Goal: Task Accomplishment & Management: Manage account settings

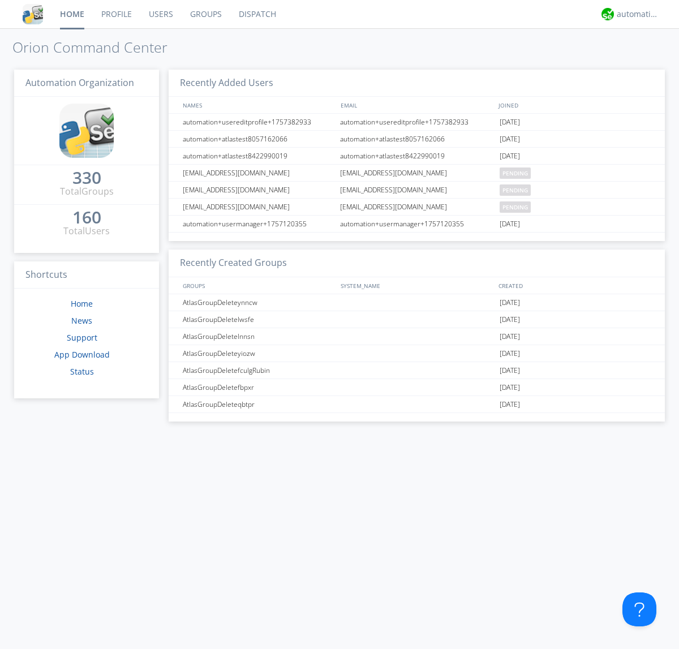
click at [160, 14] on link "Users" at bounding box center [160, 14] width 41 height 28
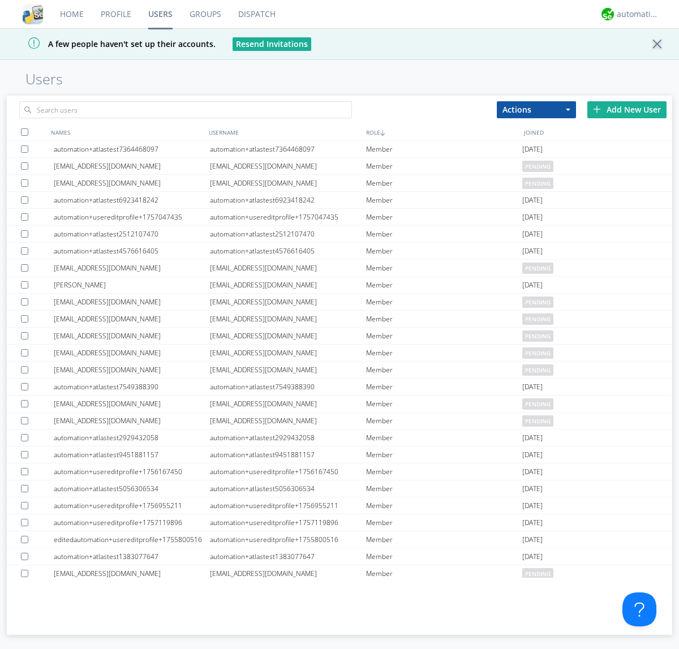
click at [627, 109] on div "Add New User" at bounding box center [626, 109] width 79 height 17
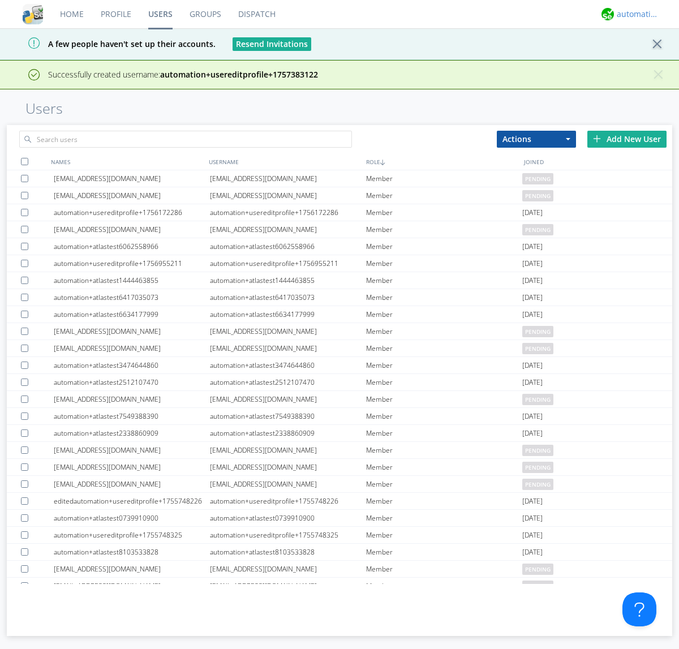
click at [634, 14] on div "automation+atlas" at bounding box center [637, 13] width 42 height 11
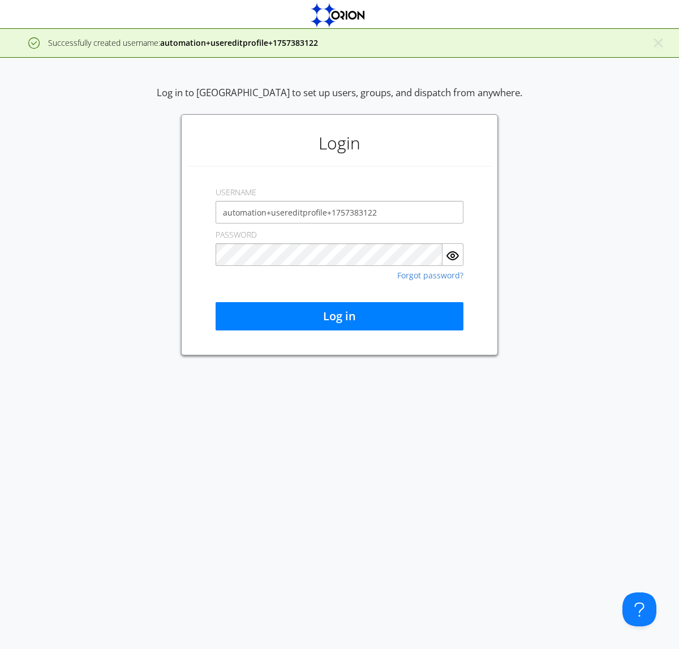
type input "automation+usereditprofile+1757383122"
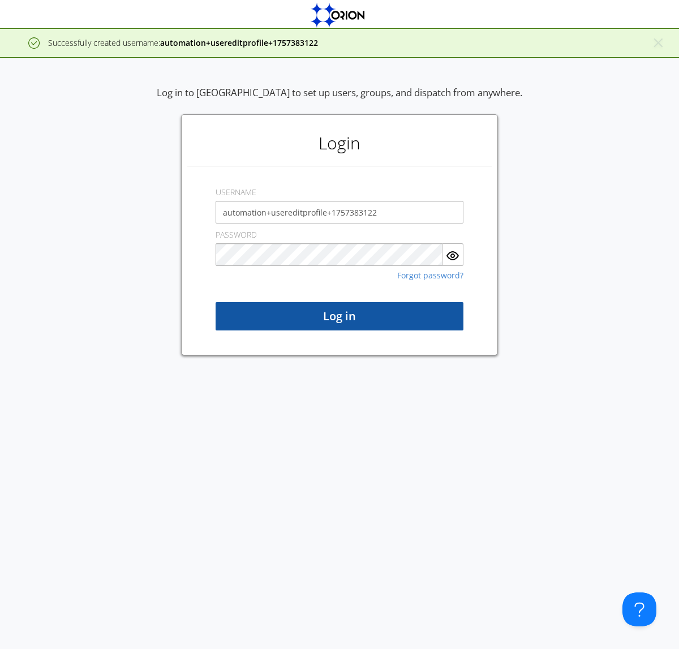
click at [339, 316] on button "Log in" at bounding box center [339, 316] width 248 height 28
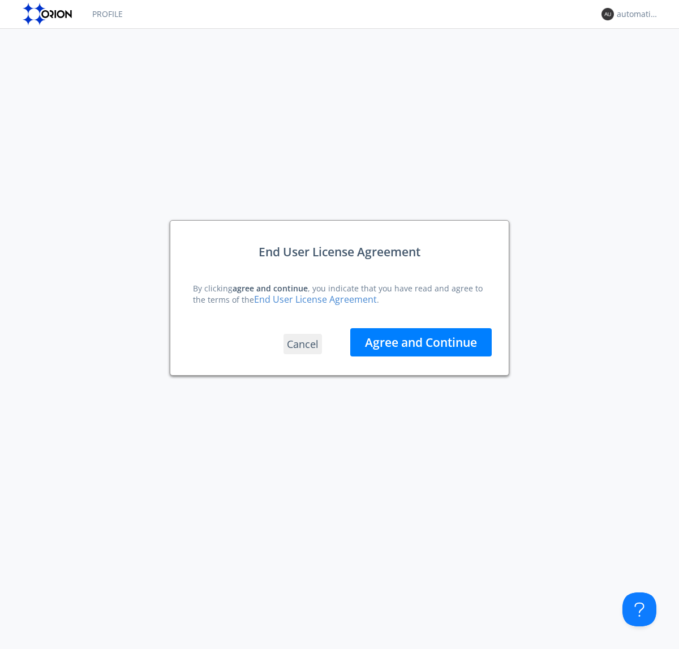
click at [421, 342] on button "Agree and Continue" at bounding box center [420, 342] width 141 height 28
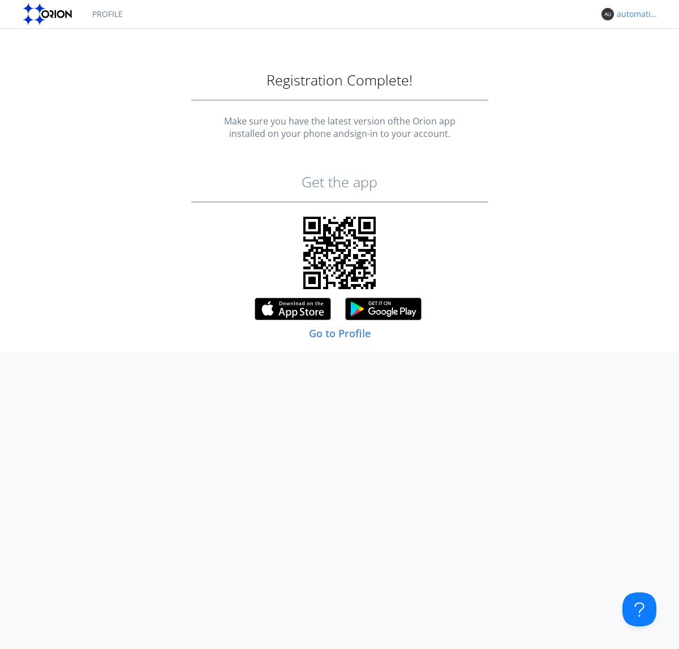
click at [634, 14] on div "automation+usereditprofile+1757383122" at bounding box center [637, 13] width 42 height 11
click at [643, 59] on div "Log Out" at bounding box center [643, 60] width 58 height 20
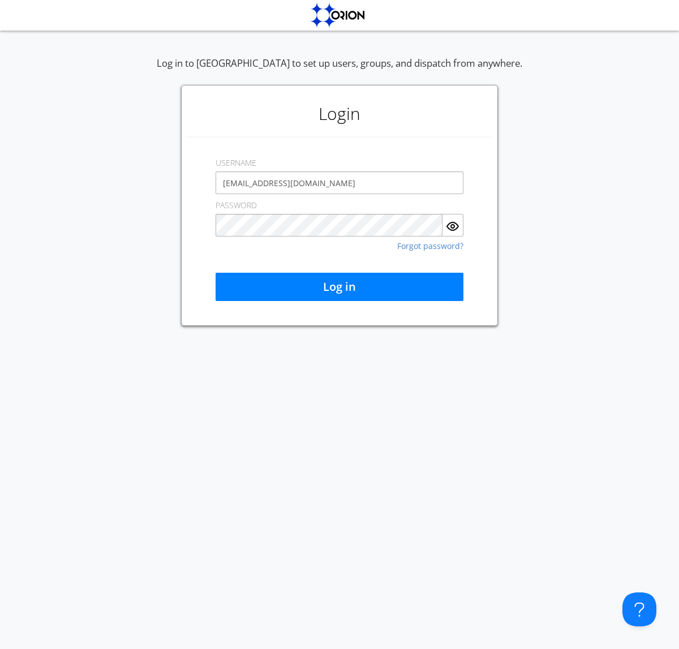
type input "[EMAIL_ADDRESS][DOMAIN_NAME]"
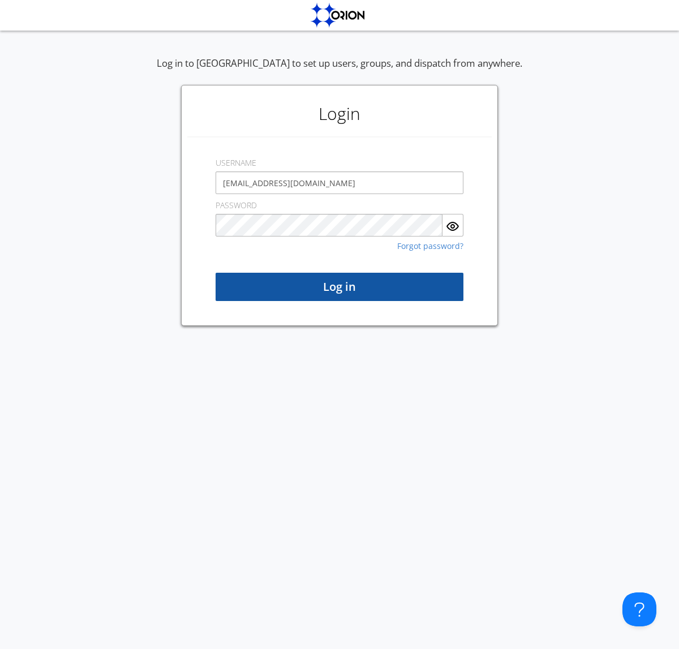
click at [339, 287] on button "Log in" at bounding box center [339, 287] width 248 height 28
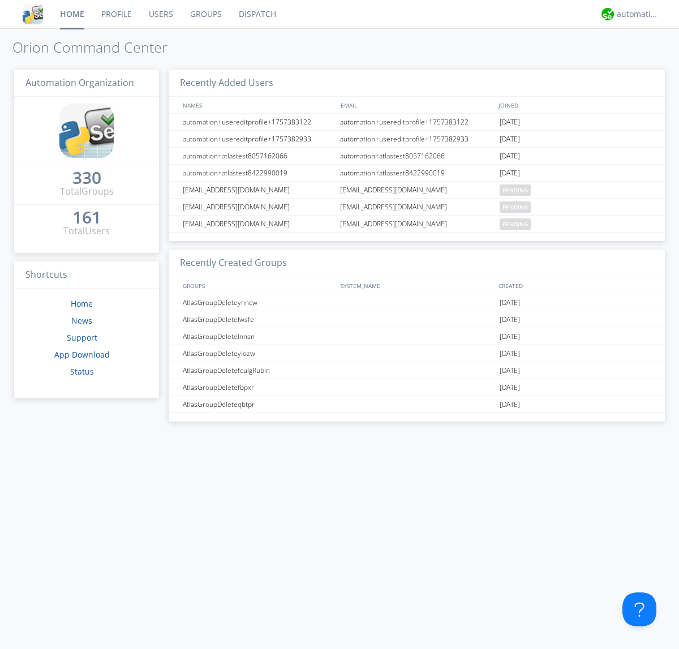
click at [160, 14] on link "Users" at bounding box center [160, 14] width 41 height 28
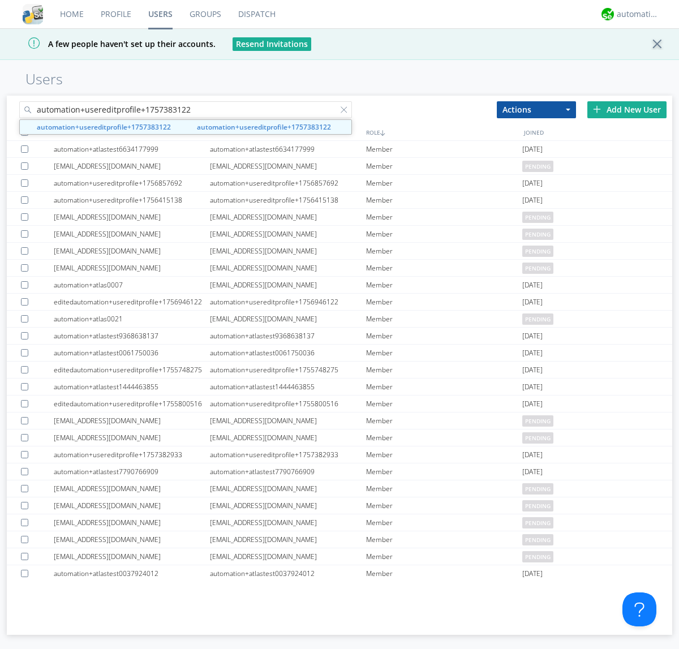
type input "automation+usereditprofile+1757383122"
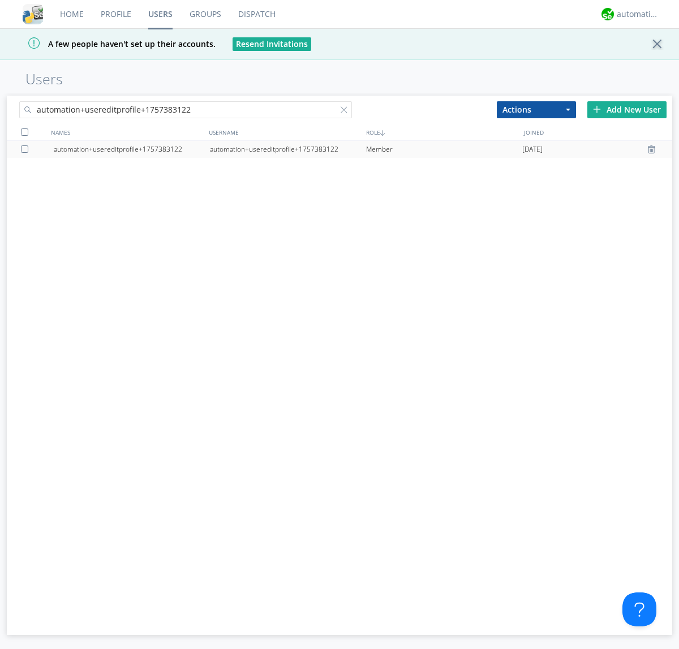
click at [287, 149] on div "automation+usereditprofile+1757383122" at bounding box center [288, 149] width 156 height 17
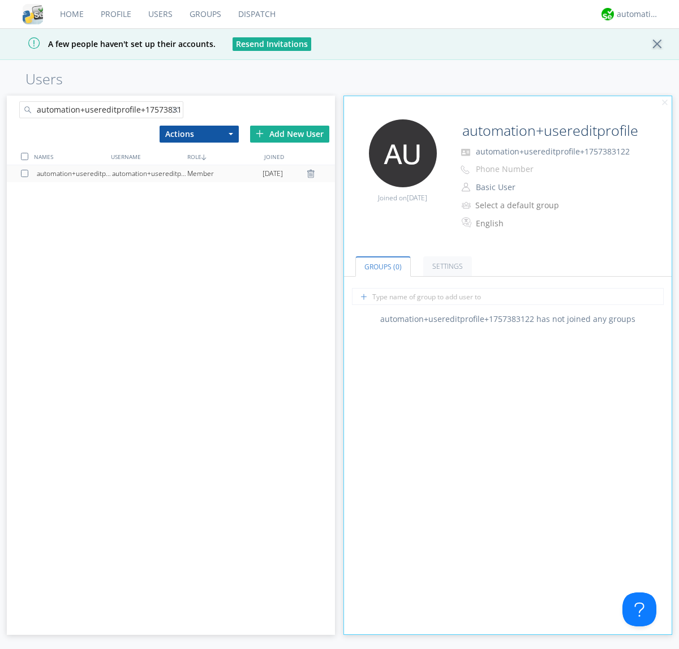
click at [446, 266] on link "Settings" at bounding box center [447, 266] width 49 height 20
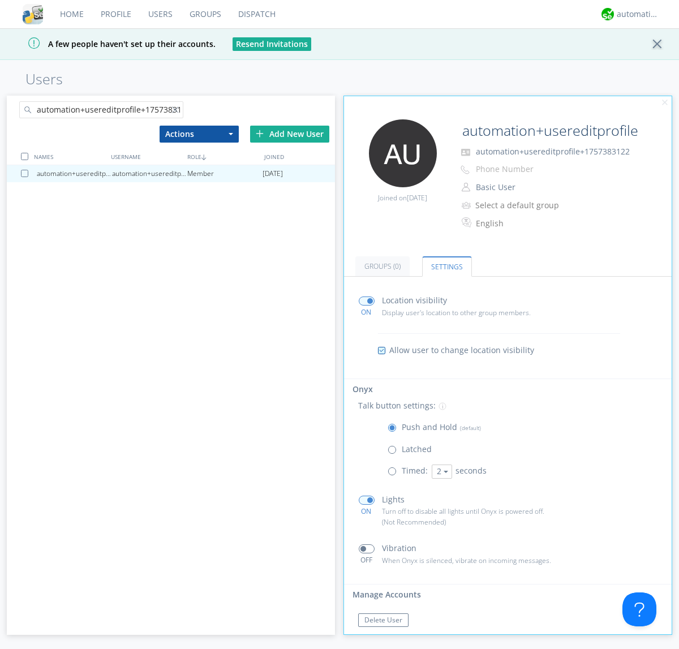
click at [389, 635] on button "Reset Password" at bounding box center [389, 642] width 62 height 14
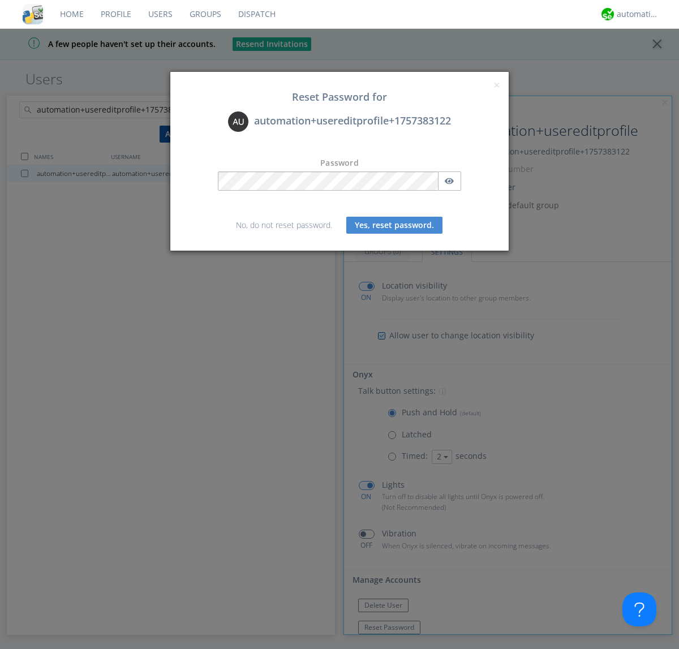
click at [394, 225] on button "Yes, reset password." at bounding box center [394, 225] width 96 height 17
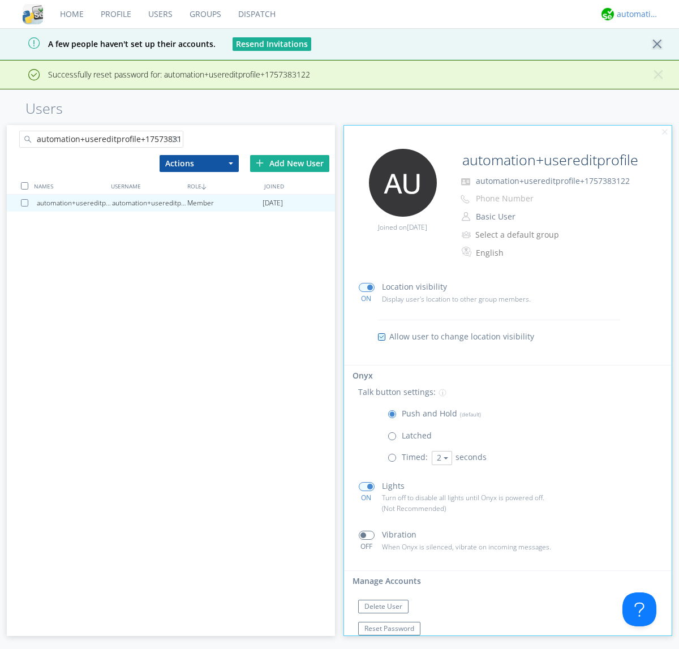
click at [634, 14] on div "automation+atlas" at bounding box center [637, 13] width 42 height 11
click at [643, 59] on div "Log Out" at bounding box center [643, 60] width 58 height 20
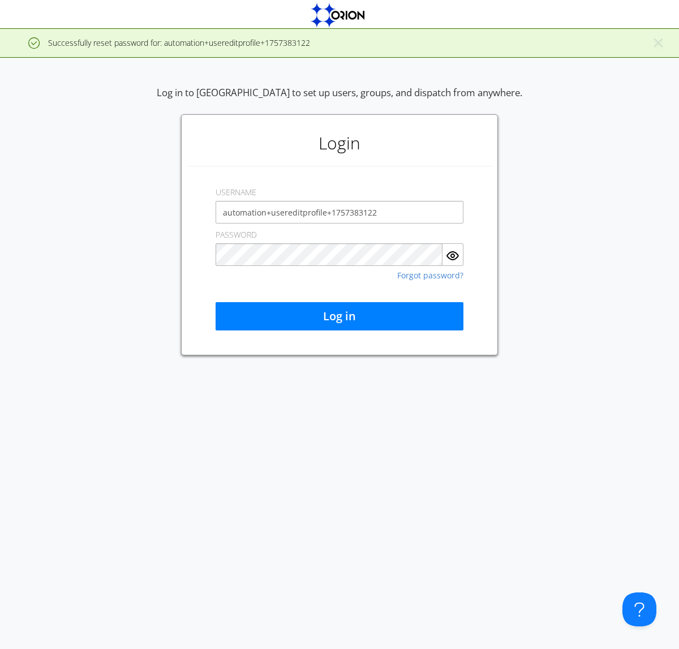
type input "automation+usereditprofile+1757383122"
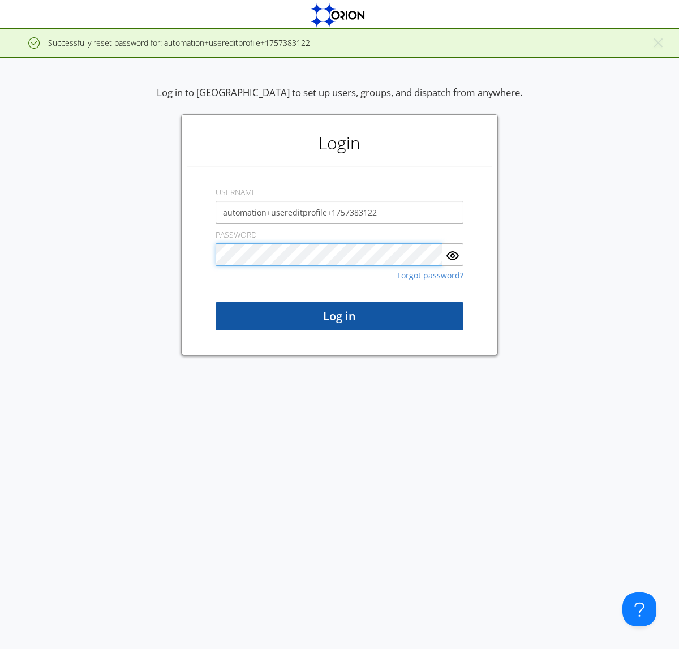
click at [339, 316] on button "Log in" at bounding box center [339, 316] width 248 height 28
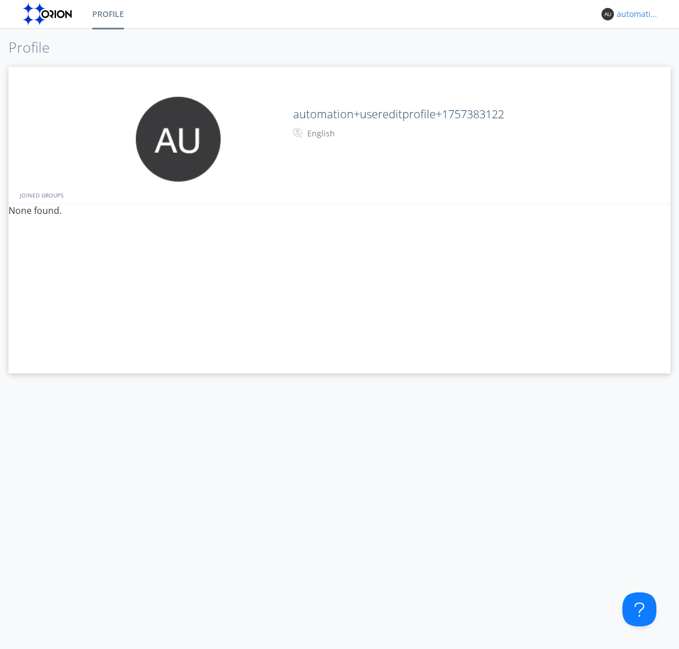
click at [634, 14] on div "automation+usereditprofile+1757383122" at bounding box center [637, 13] width 42 height 11
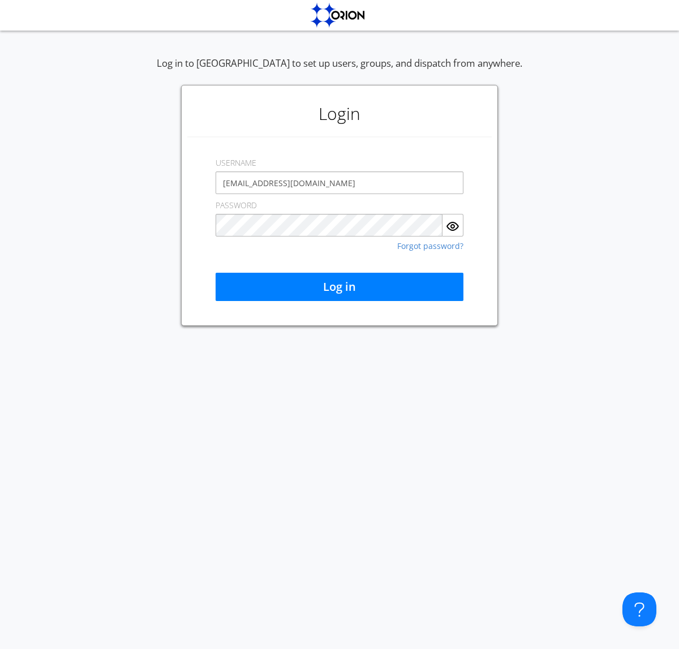
type input "[EMAIL_ADDRESS][DOMAIN_NAME]"
click at [339, 287] on button "Log in" at bounding box center [339, 287] width 248 height 28
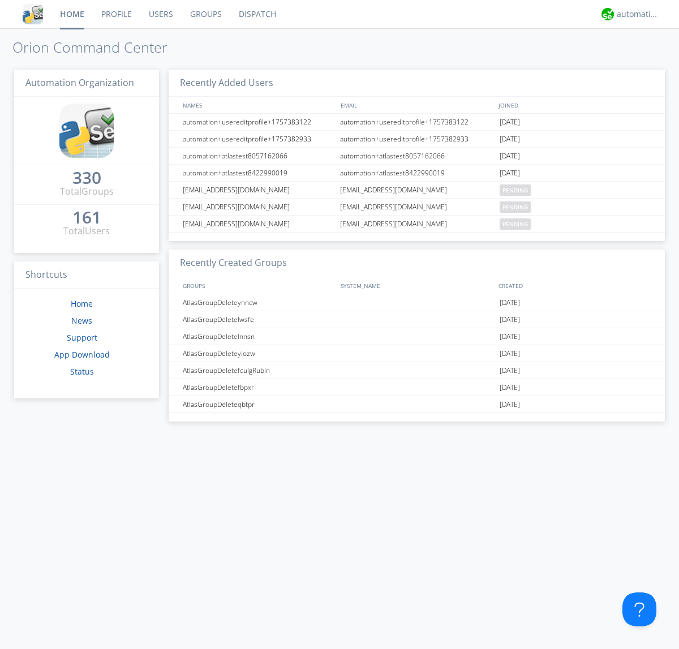
click at [160, 14] on link "Users" at bounding box center [160, 14] width 41 height 28
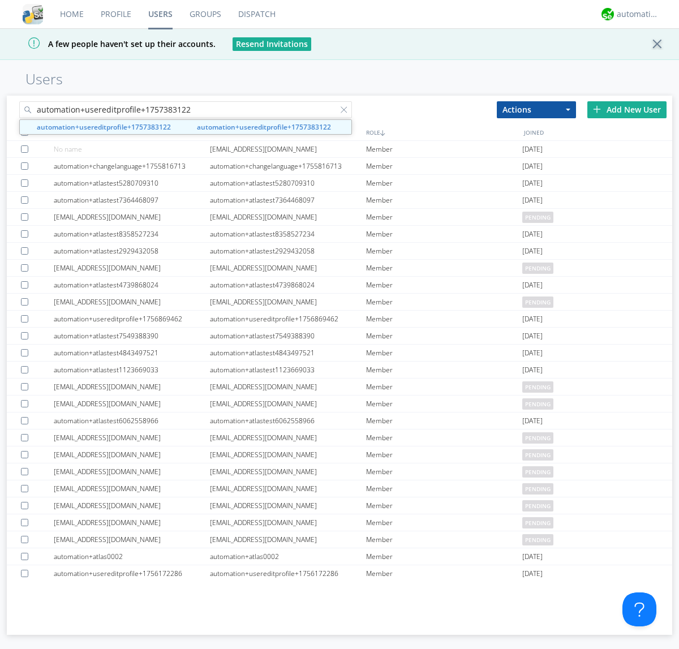
type input "automation+usereditprofile+1757383122"
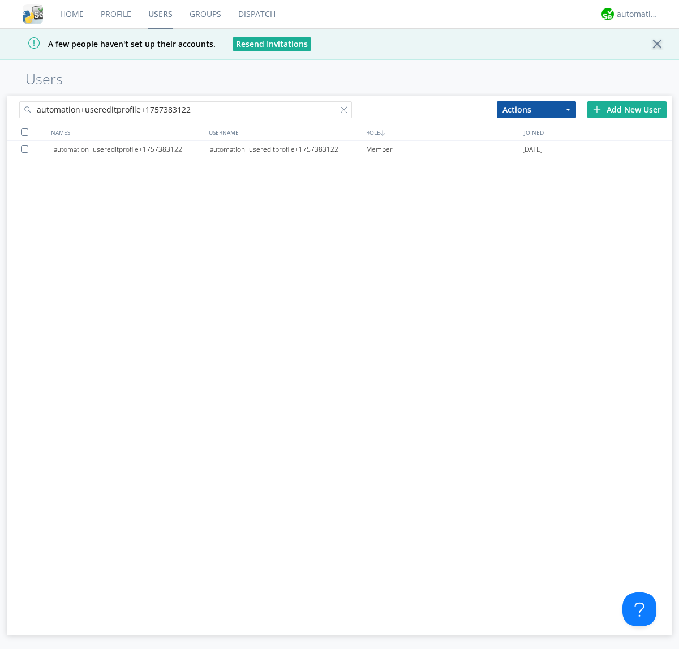
click at [27, 149] on div at bounding box center [26, 148] width 11 height 7
click at [536, 109] on button "Actions" at bounding box center [536, 109] width 79 height 17
click at [0, 0] on link "Delete User" at bounding box center [0, 0] width 0 height 0
